Goal: Complete application form

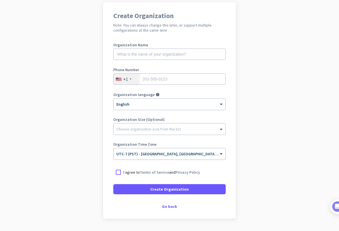
scroll to position [45, 0]
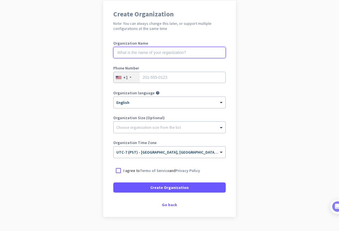
click at [196, 53] on input "text" at bounding box center [169, 52] width 112 height 11
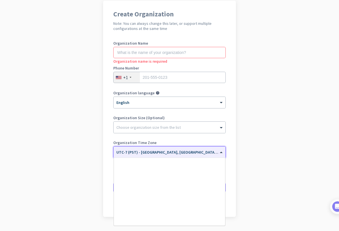
click at [188, 156] on div "× UTC-7 (PST) - [GEOGRAPHIC_DATA], [GEOGRAPHIC_DATA], [GEOGRAPHIC_DATA][PERSON_…" at bounding box center [170, 152] width 112 height 11
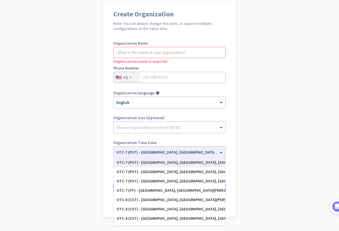
click at [248, 104] on app-onboarding-organization "Create Organization Note: You can always change this later, or support multiple…" at bounding box center [169, 123] width 339 height 245
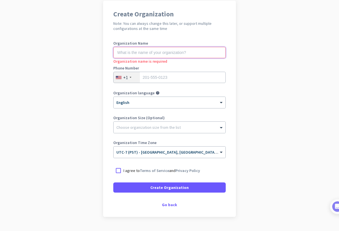
click at [178, 51] on input "text" at bounding box center [169, 52] width 112 height 11
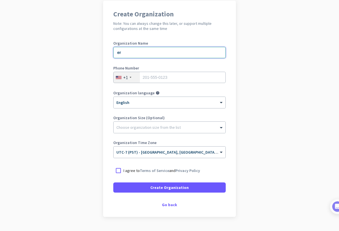
type input "e"
type input "Mercor"
click at [121, 173] on div at bounding box center [118, 171] width 10 height 10
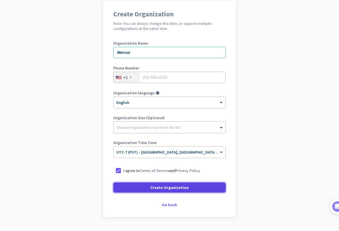
click at [146, 190] on span at bounding box center [169, 188] width 112 height 14
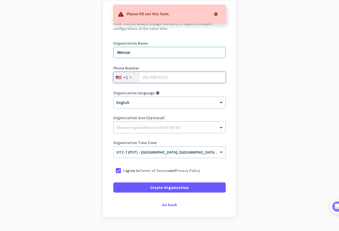
click at [165, 80] on input "tel" at bounding box center [169, 77] width 112 height 11
click at [167, 55] on input "Mercor" at bounding box center [169, 52] width 112 height 11
click at [170, 207] on div "Go back" at bounding box center [169, 205] width 112 height 4
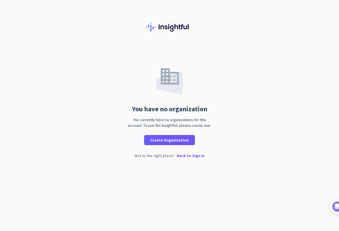
click at [187, 156] on p "Back to Sign In" at bounding box center [191, 156] width 28 height 4
